Goal: Task Accomplishment & Management: Manage account settings

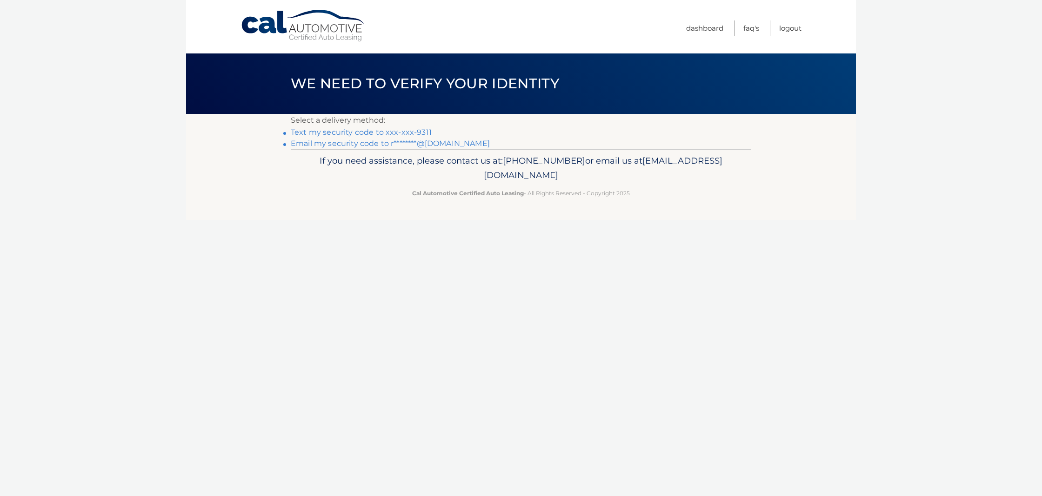
click at [367, 132] on link "Text my security code to xxx-xxx-9311" at bounding box center [361, 132] width 141 height 9
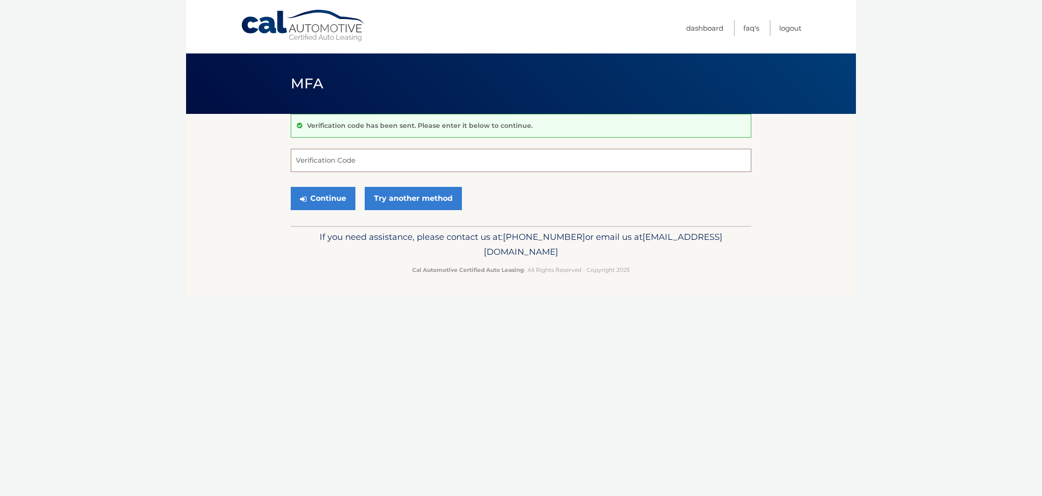
click at [383, 160] on input "Verification Code" at bounding box center [521, 160] width 461 height 23
type input "591557"
click at [327, 199] on button "Continue" at bounding box center [323, 198] width 65 height 23
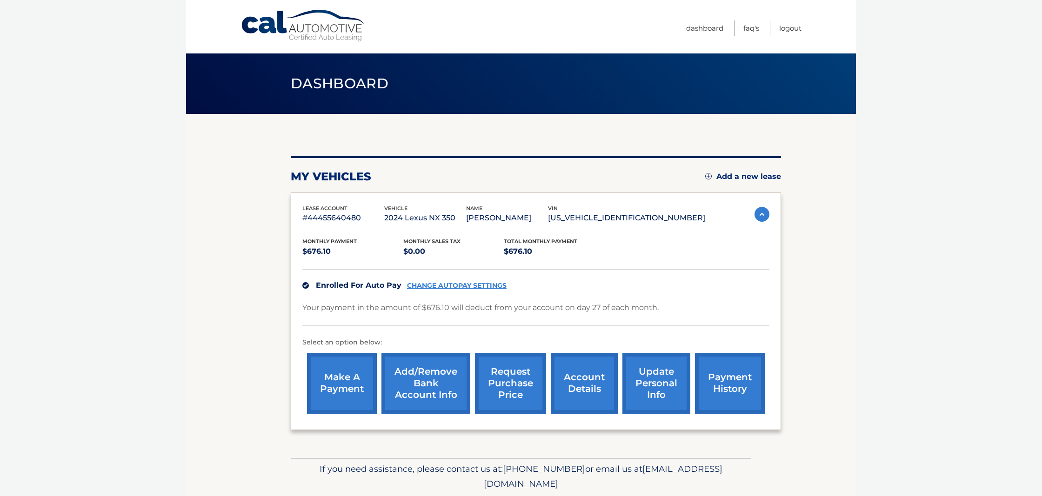
click at [506, 384] on link "request purchase price" at bounding box center [510, 383] width 71 height 61
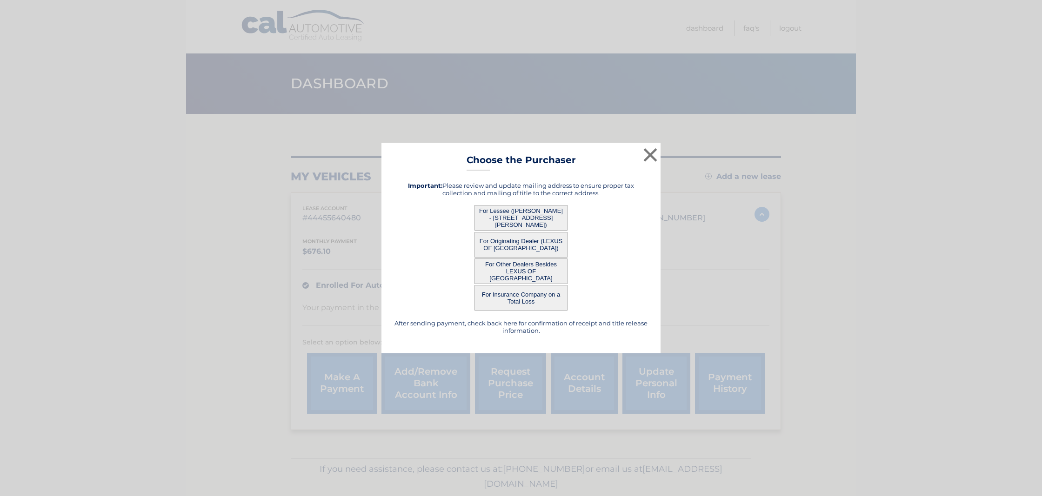
click at [519, 217] on button "For Lessee (ROBERT BERMAN - 52 MONTERREY DR, , SAINT JAMES, NY 11780)" at bounding box center [520, 218] width 93 height 26
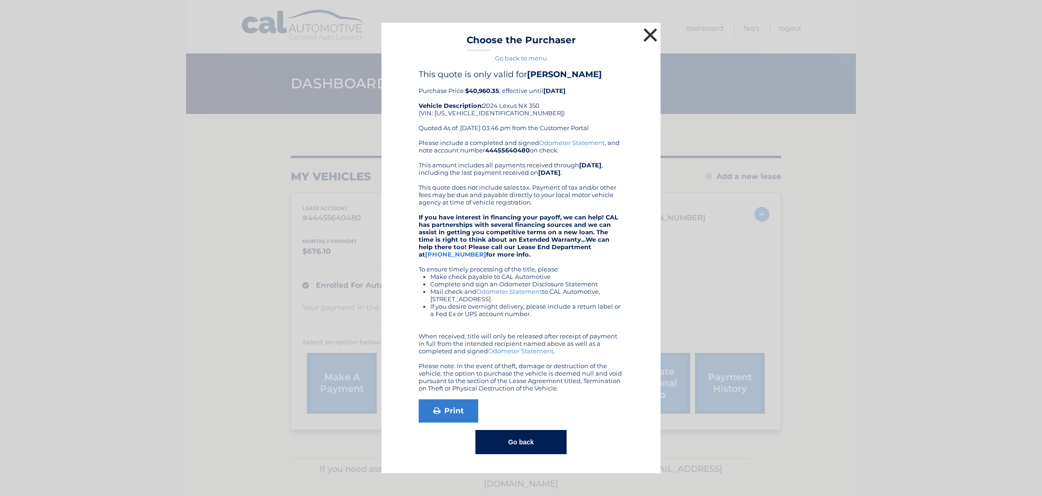
click at [649, 36] on button "×" at bounding box center [650, 35] width 19 height 19
